Goal: Navigation & Orientation: Find specific page/section

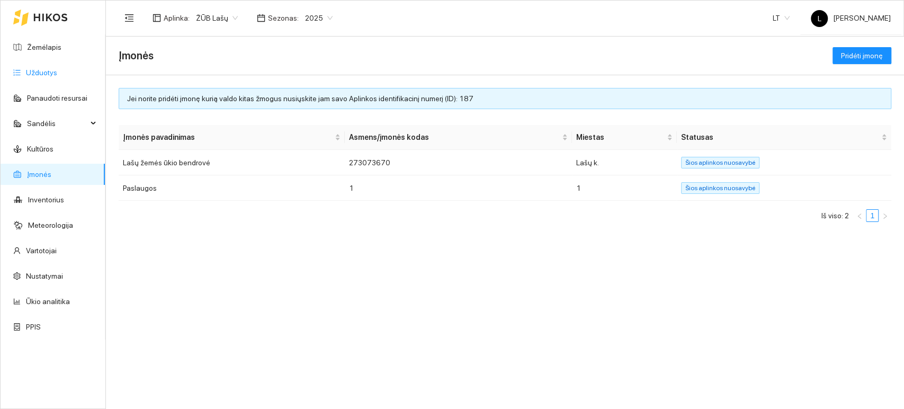
click at [42, 74] on link "Užduotys" at bounding box center [41, 72] width 31 height 8
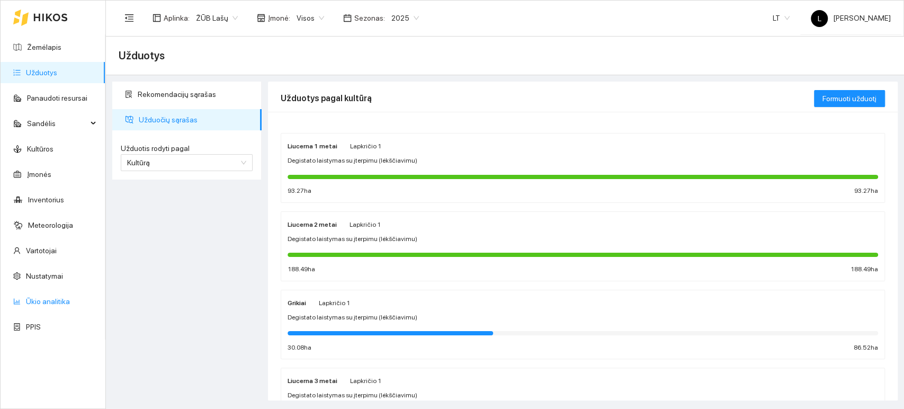
click at [58, 303] on link "Ūkio analitika" at bounding box center [48, 301] width 44 height 8
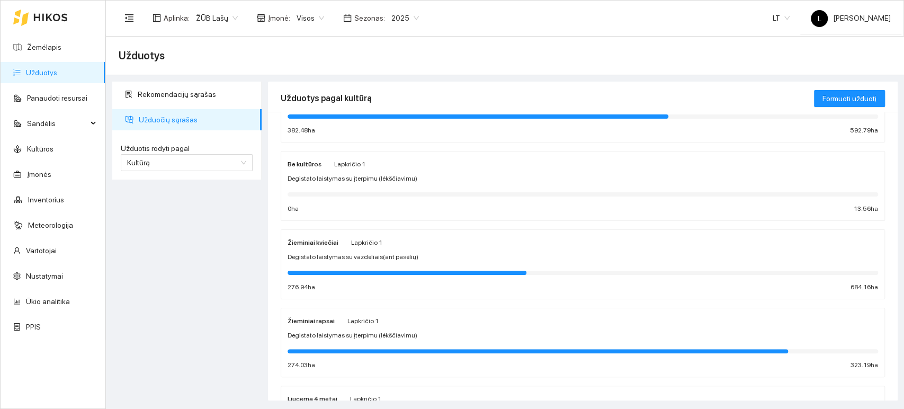
scroll to position [588, 0]
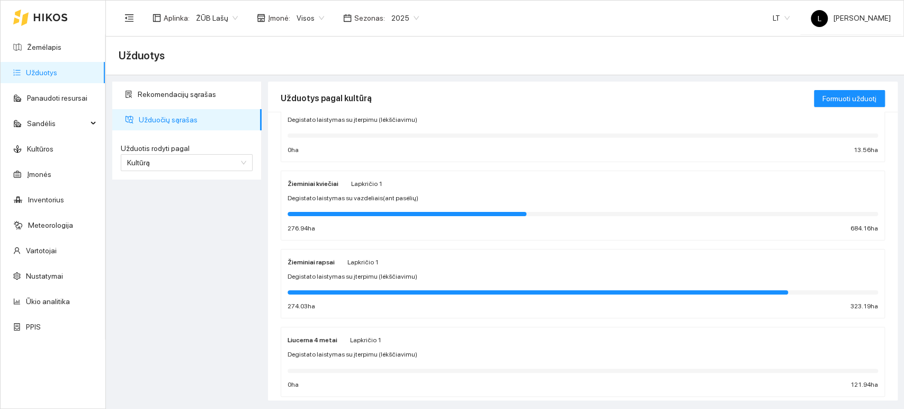
click at [305, 266] on div "Žieminiai rapsai Lapkričio 1 Degistato laistymas su įterpimu (lėkščiavimu) 274.…" at bounding box center [582, 284] width 590 height 56
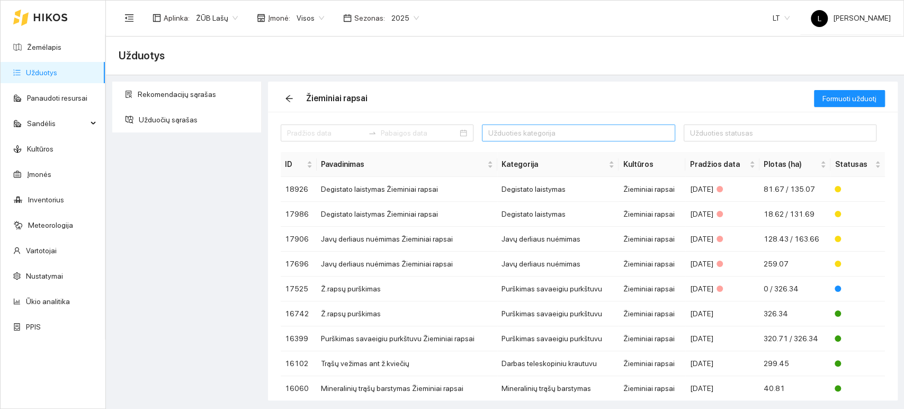
click at [517, 128] on div at bounding box center [572, 133] width 177 height 13
type input "purš"
click at [518, 158] on div "Purškimas savaeigiu purkštuvu" at bounding box center [567, 154] width 159 height 12
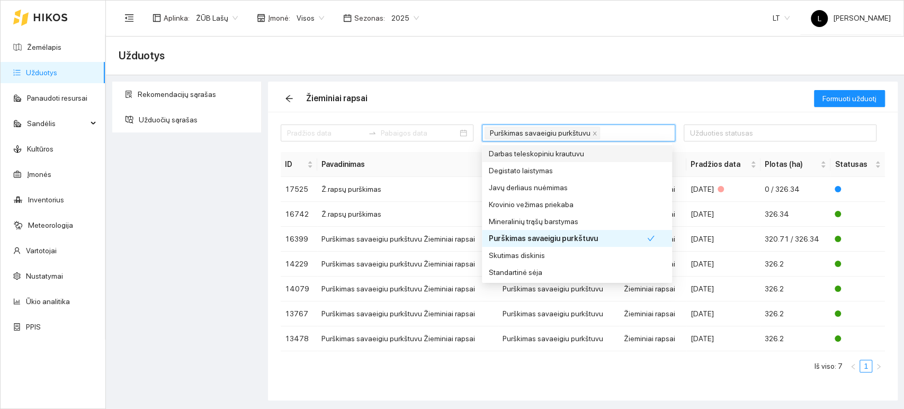
click at [559, 94] on div "Žieminiai rapsai" at bounding box center [547, 99] width 533 height 34
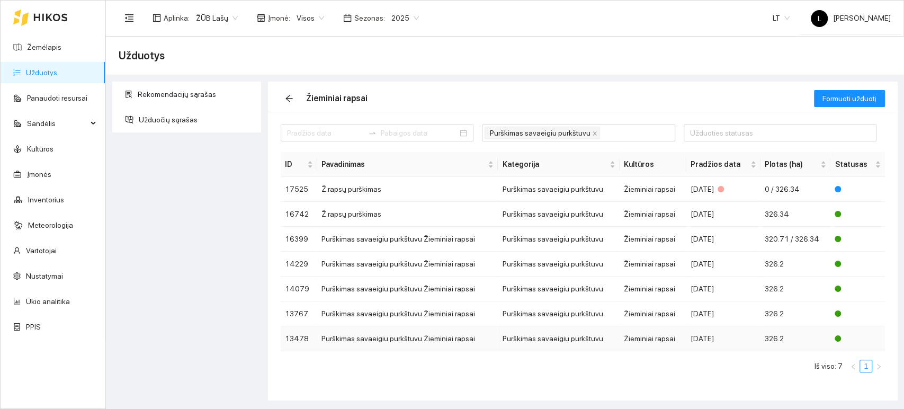
click at [542, 334] on td "Purškimas savaeigiu purkštuvu" at bounding box center [559, 338] width 122 height 25
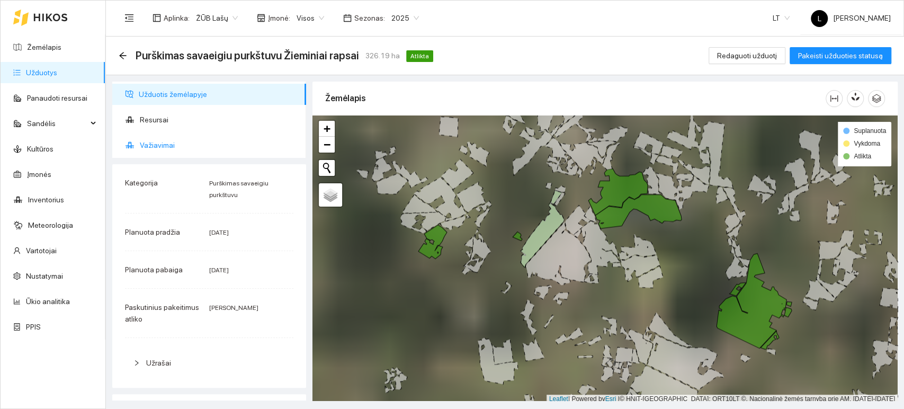
click at [161, 140] on span "Važiavimai" at bounding box center [219, 144] width 158 height 21
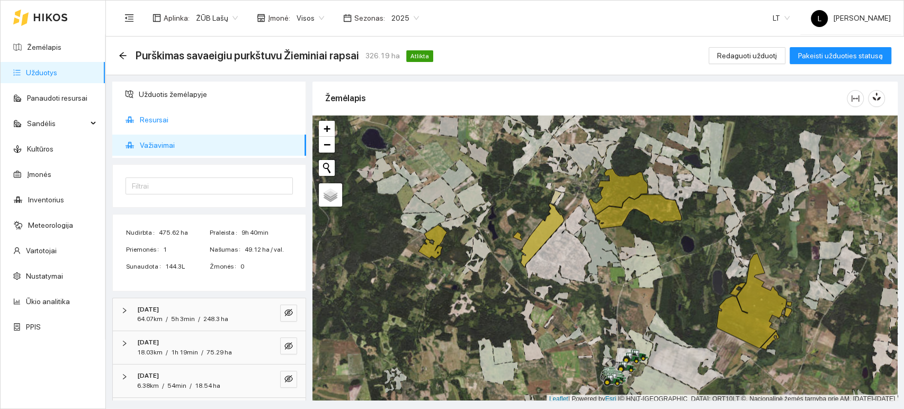
click at [163, 116] on span "Resursai" at bounding box center [219, 119] width 158 height 21
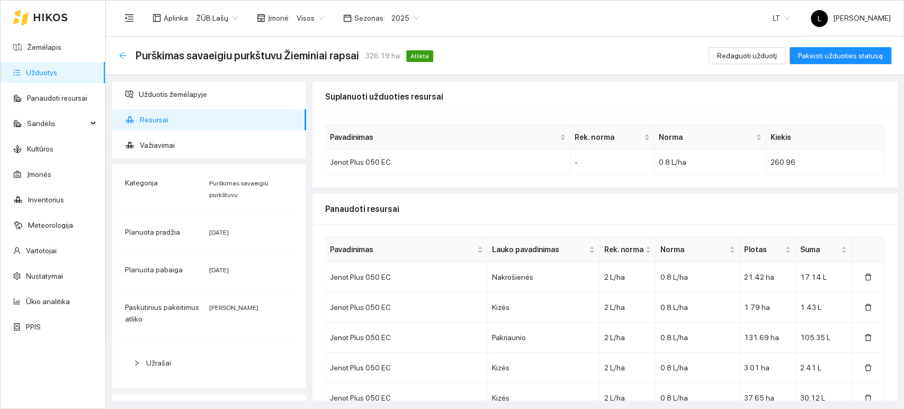
click at [123, 55] on icon "arrow-left" at bounding box center [122, 55] width 7 height 7
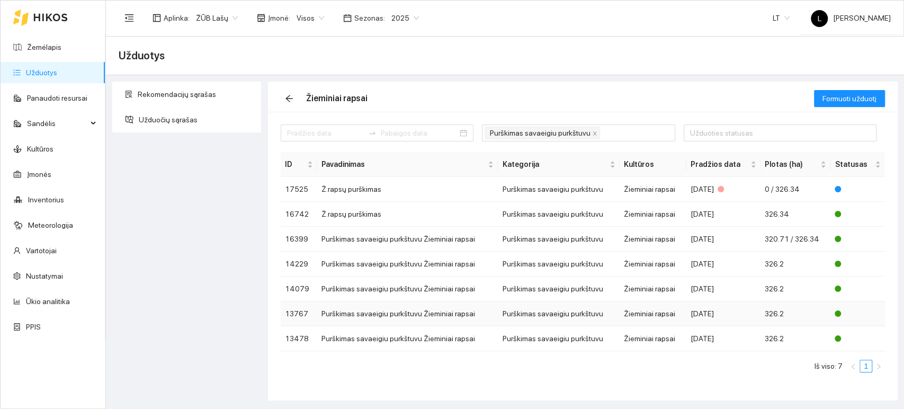
click at [549, 307] on td "Purškimas savaeigiu purkštuvu" at bounding box center [559, 313] width 122 height 25
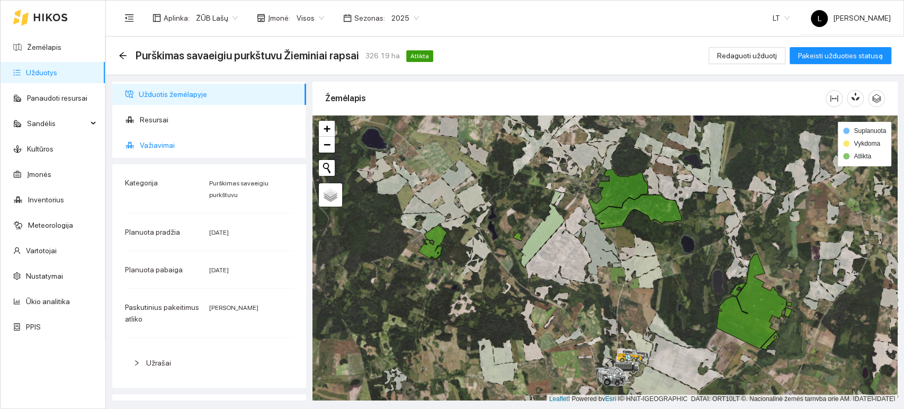
click at [199, 144] on span "Važiavimai" at bounding box center [219, 144] width 158 height 21
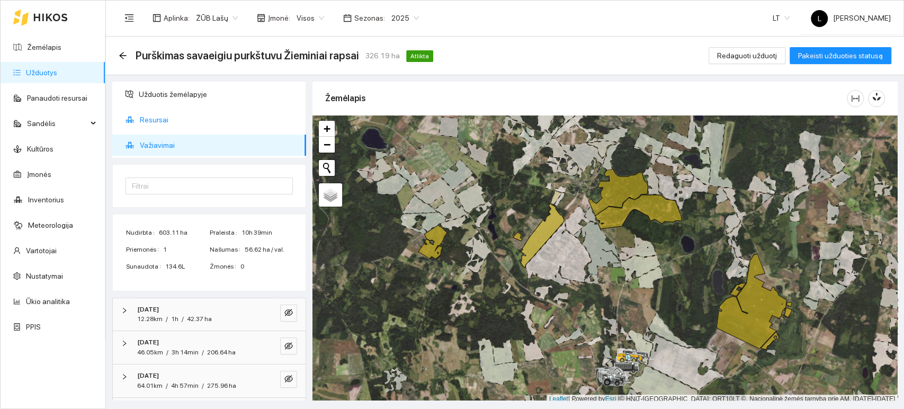
click at [181, 119] on span "Resursai" at bounding box center [219, 119] width 158 height 21
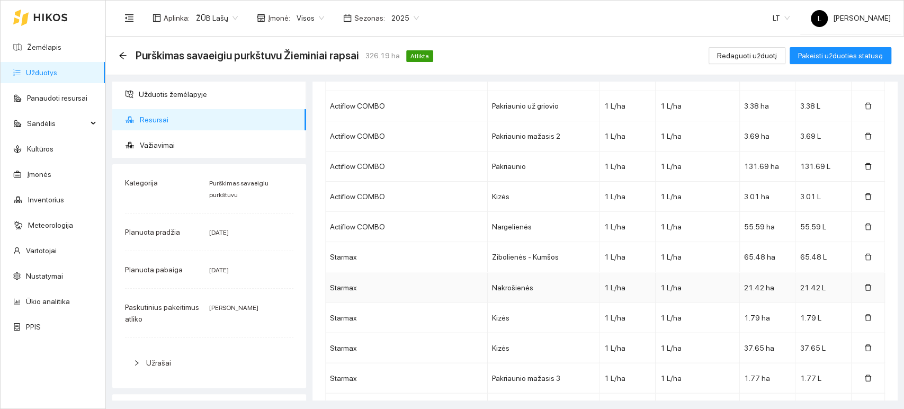
scroll to position [1706, 0]
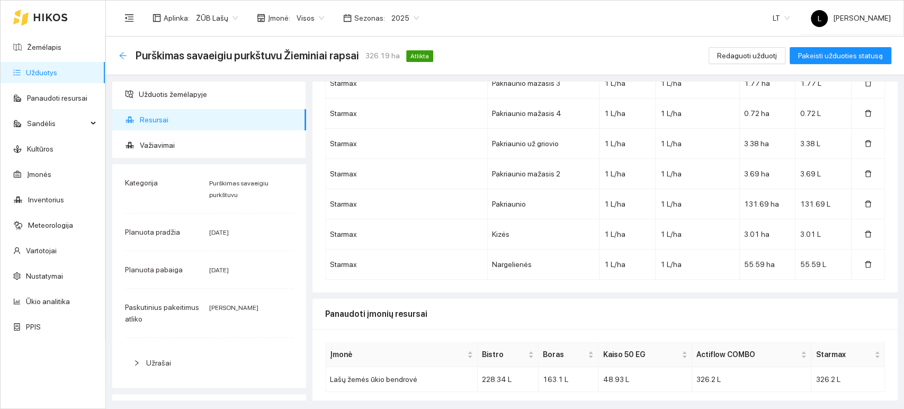
click at [123, 56] on icon "arrow-left" at bounding box center [123, 55] width 8 height 8
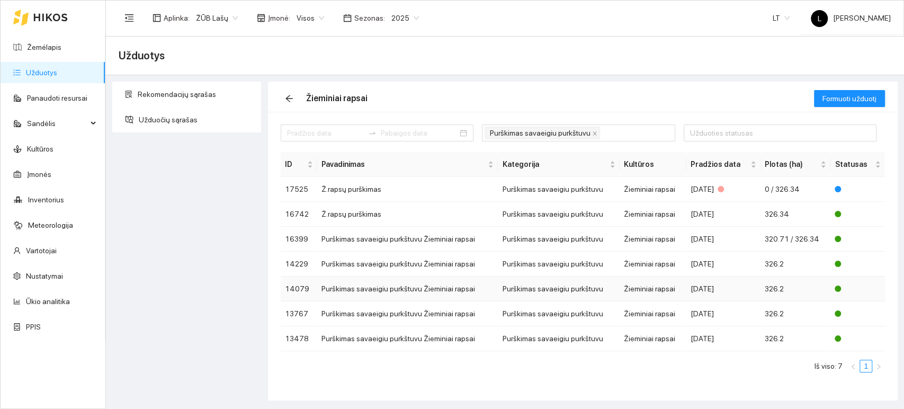
click at [400, 287] on td "Purškimas savaeigiu purkštuvu Žieminiai rapsai" at bounding box center [407, 288] width 181 height 25
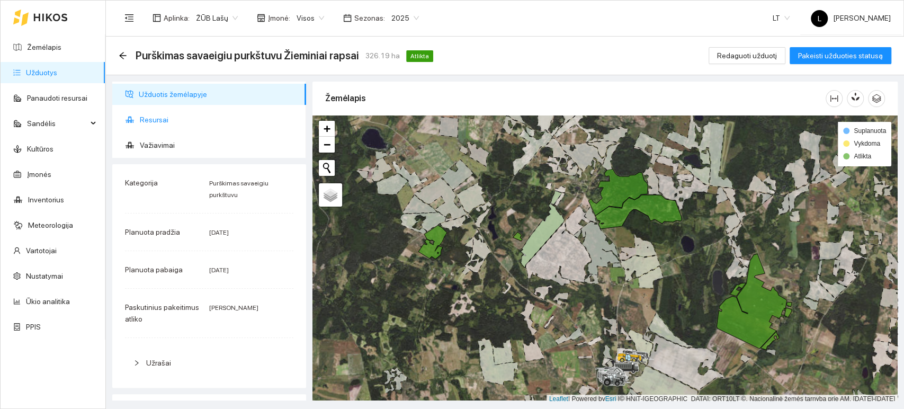
click at [156, 125] on span "Resursai" at bounding box center [219, 119] width 158 height 21
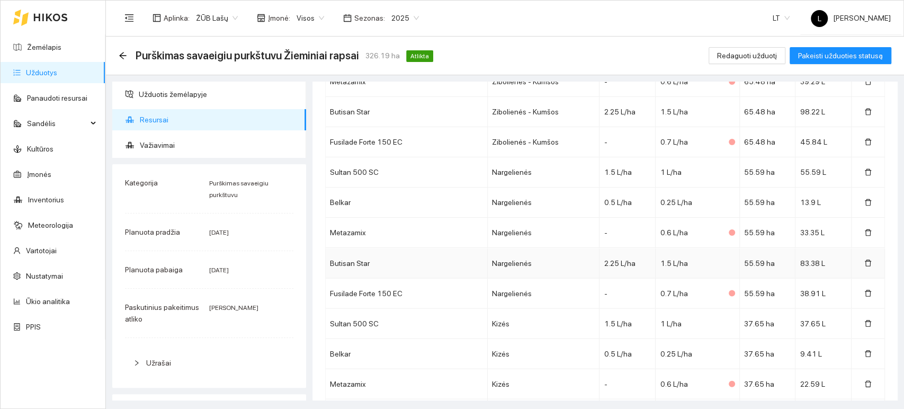
scroll to position [1741, 0]
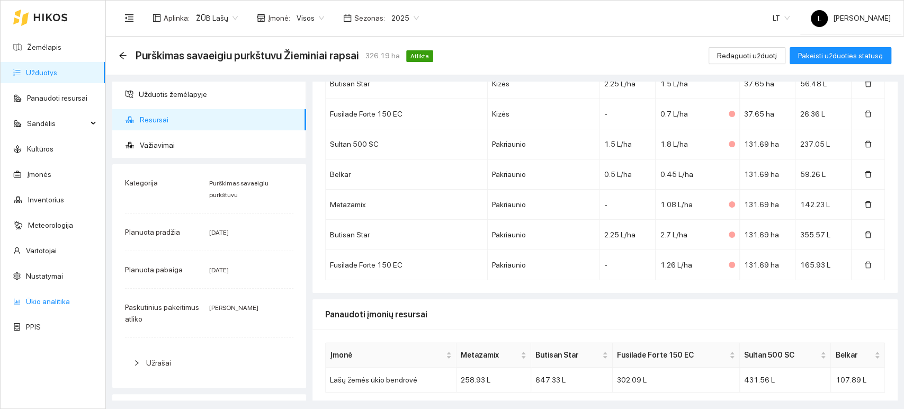
click at [44, 305] on link "Ūkio analitika" at bounding box center [48, 301] width 44 height 8
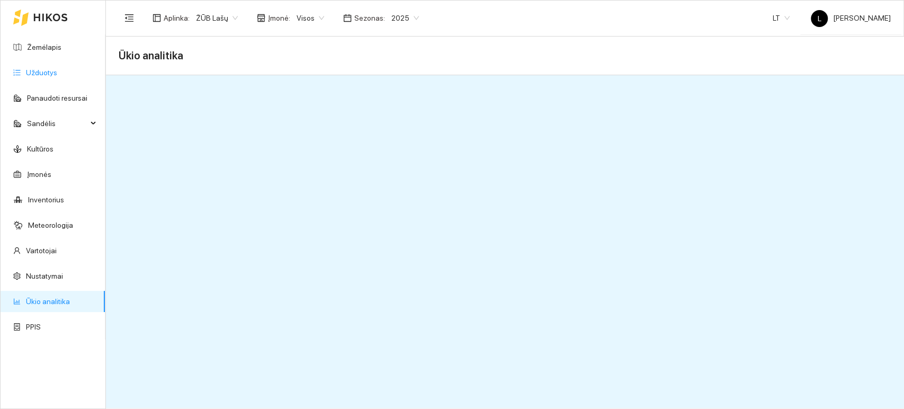
drag, startPoint x: 40, startPoint y: 71, endPoint x: 40, endPoint y: 77, distance: 5.8
click at [40, 71] on link "Užduotys" at bounding box center [41, 72] width 31 height 8
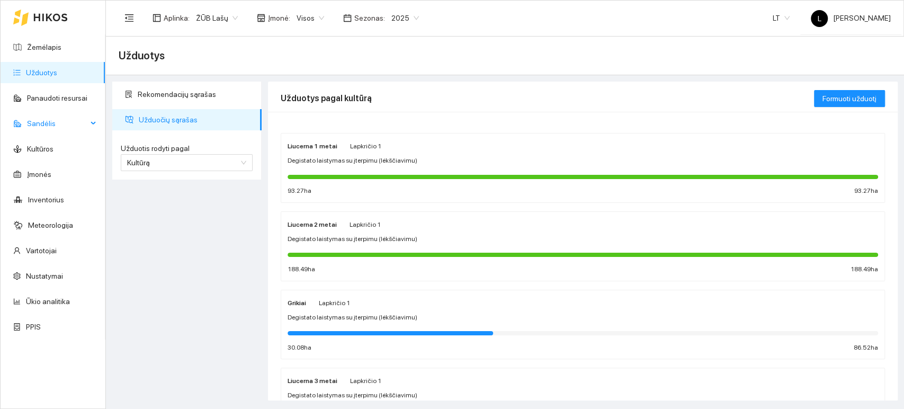
click at [46, 120] on span "Sandėlis" at bounding box center [57, 123] width 60 height 21
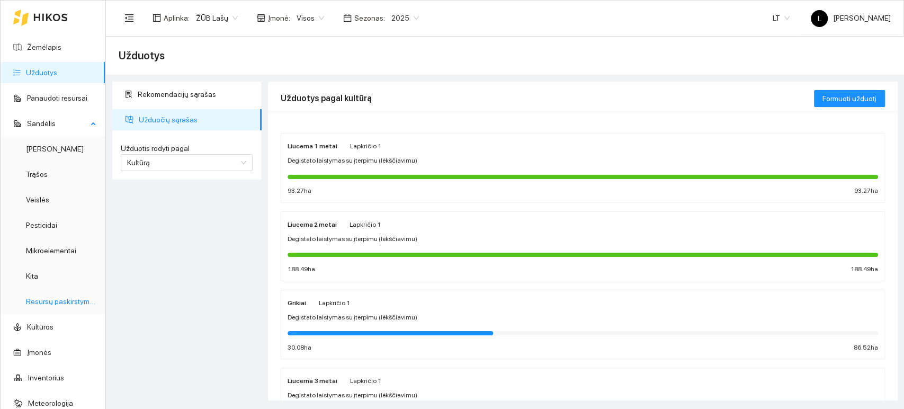
click at [67, 301] on link "Resursų paskirstymas" at bounding box center [61, 301] width 71 height 8
